Goal: Task Accomplishment & Management: Manage account settings

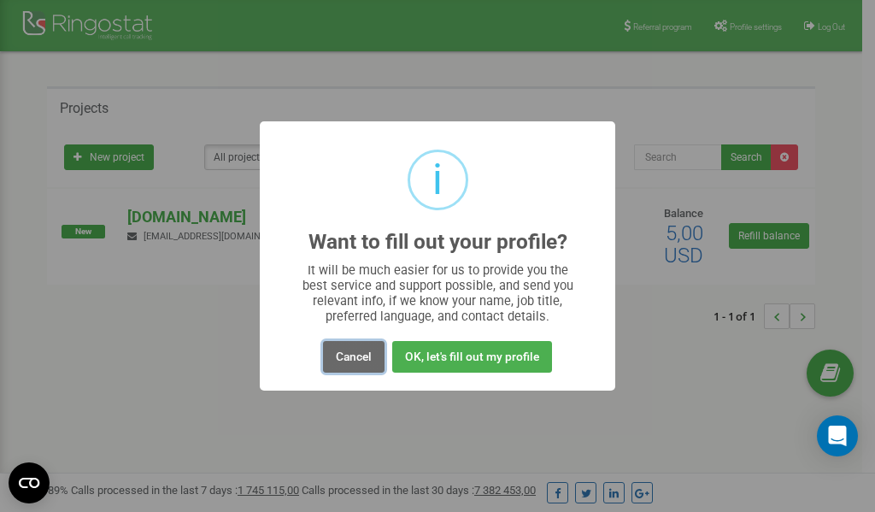
click at [349, 353] on button "Cancel" at bounding box center [354, 357] width 62 height 32
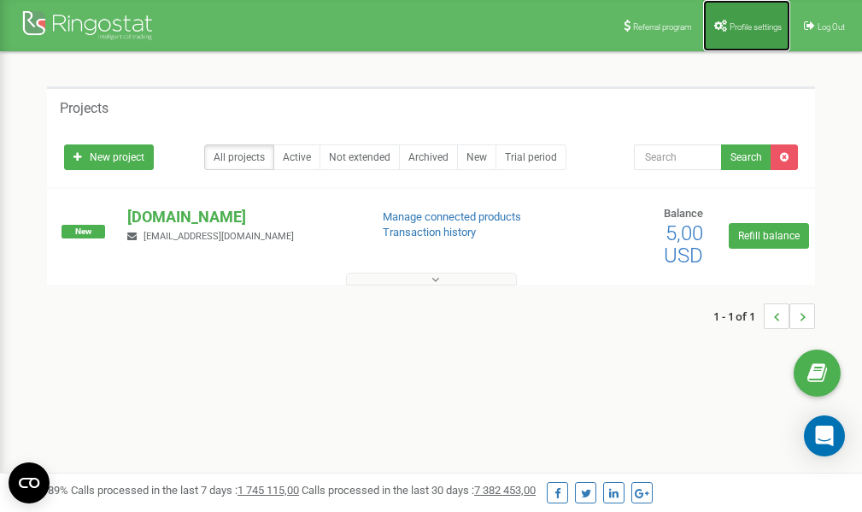
click at [752, 30] on span "Profile settings" at bounding box center [756, 26] width 52 height 9
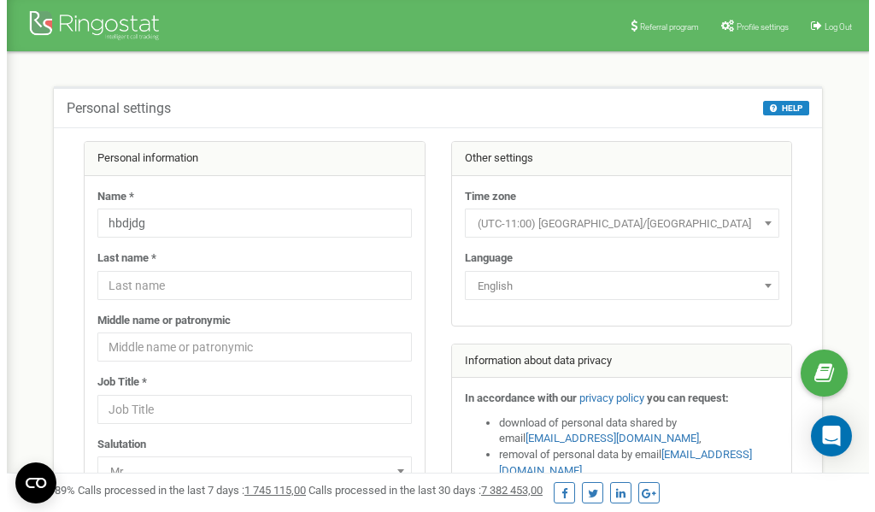
scroll to position [85, 0]
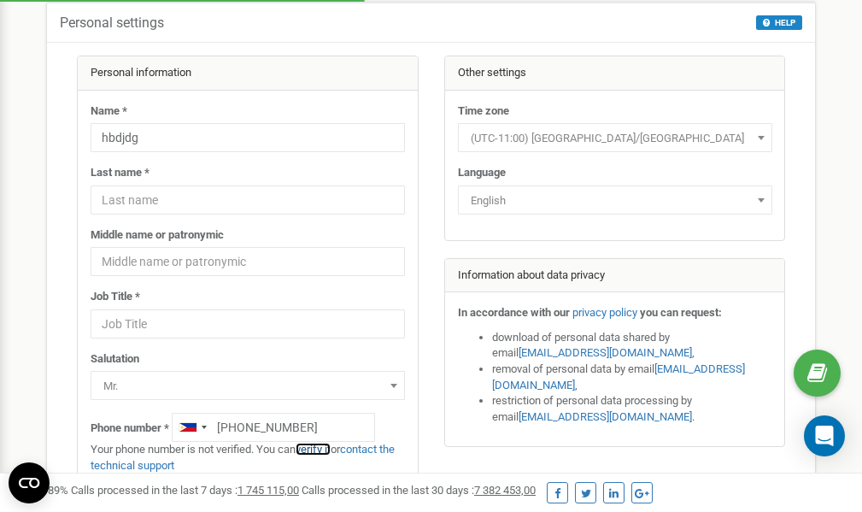
click at [319, 449] on link "verify it" at bounding box center [313, 449] width 35 height 13
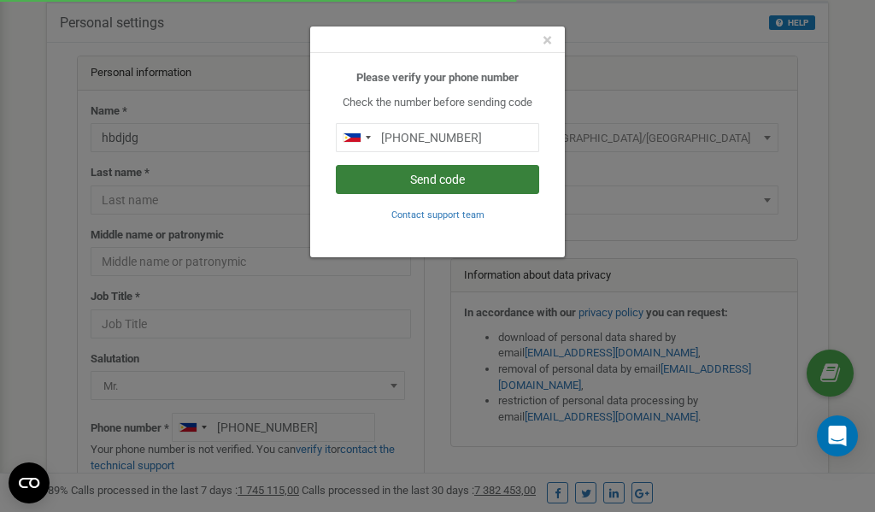
click at [422, 176] on button "Send code" at bounding box center [437, 179] width 203 height 29
